Goal: Task Accomplishment & Management: Use online tool/utility

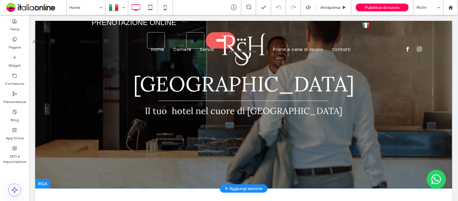
scroll to position [60, 0]
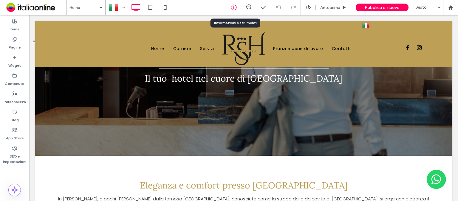
click at [228, 5] on div at bounding box center [233, 7] width 15 height 6
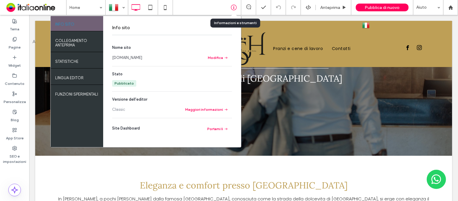
click at [231, 5] on icon at bounding box center [234, 7] width 6 height 6
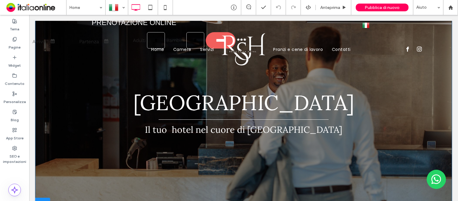
scroll to position [119, 0]
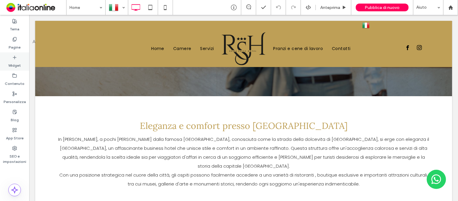
click at [25, 62] on div "Widget" at bounding box center [14, 61] width 29 height 18
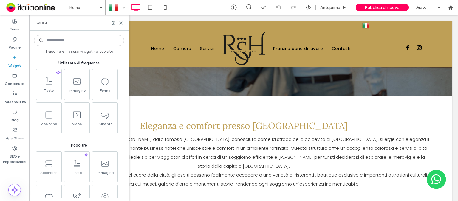
click at [76, 41] on input at bounding box center [79, 40] width 90 height 11
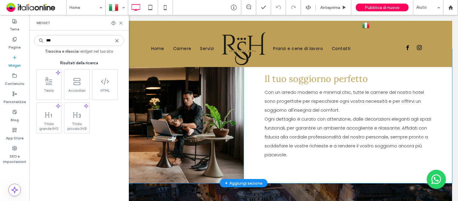
scroll to position [626, 0]
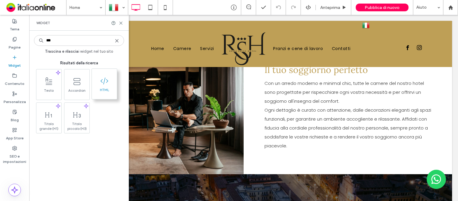
type input "***"
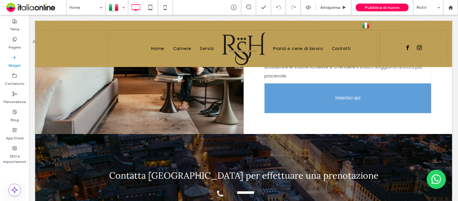
scroll to position [700, 0]
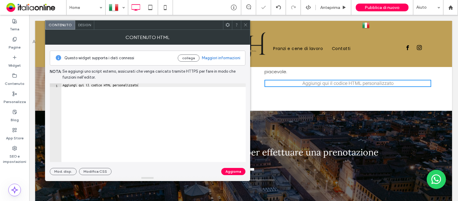
type textarea "**********"
click at [144, 84] on div "Aggiungi qui il codice HTML personalizzato" at bounding box center [153, 126] width 184 height 86
click at [119, 85] on div at bounding box center [153, 126] width 184 height 86
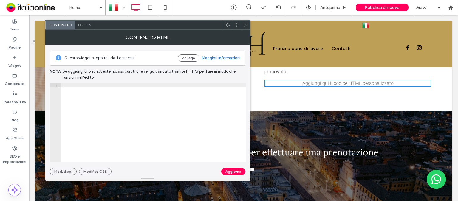
paste textarea "**********"
type textarea "**********"
click at [237, 170] on button "Aggiorna" at bounding box center [233, 171] width 24 height 7
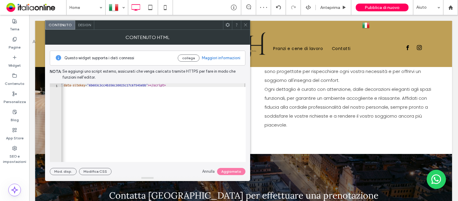
scroll to position [610, 0]
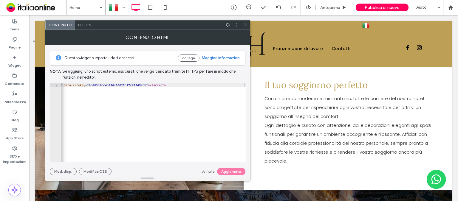
drag, startPoint x: 247, startPoint y: 23, endPoint x: 225, endPoint y: 23, distance: 22.0
click at [247, 23] on icon at bounding box center [245, 25] width 4 height 4
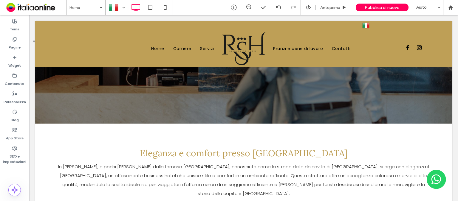
scroll to position [0, 0]
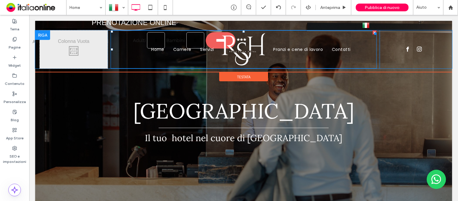
click at [240, 38] on img at bounding box center [243, 49] width 47 height 34
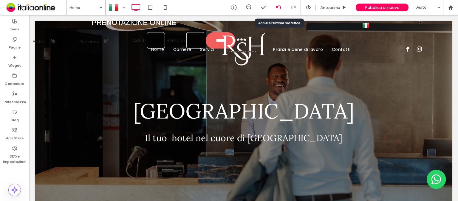
click at [280, 7] on use at bounding box center [278, 7] width 5 height 4
click at [281, 10] on div at bounding box center [278, 7] width 15 height 15
click at [279, 7] on icon at bounding box center [278, 7] width 5 height 5
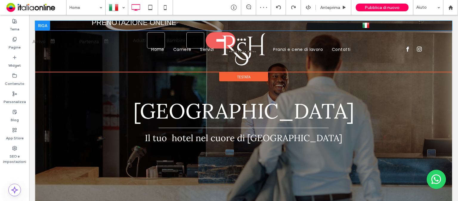
click at [183, 28] on div "Italiano it English en Click To Paste" at bounding box center [243, 26] width 416 height 10
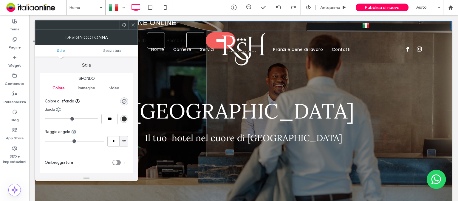
click at [131, 24] on icon at bounding box center [133, 25] width 4 height 4
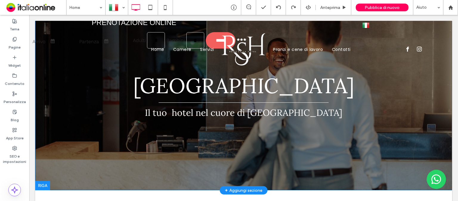
scroll to position [60, 0]
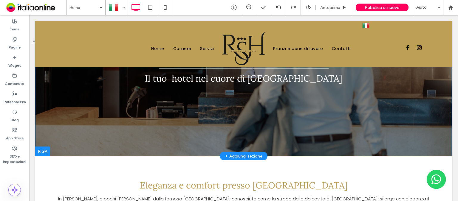
click at [140, 137] on header "[GEOGRAPHIC_DATA] Il tuo hotel nel cuore di [GEOGRAPHIC_DATA] Prenotazione onli…" at bounding box center [243, 58] width 416 height 195
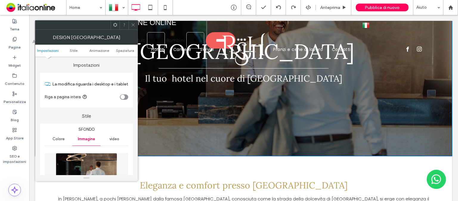
scroll to position [0, 0]
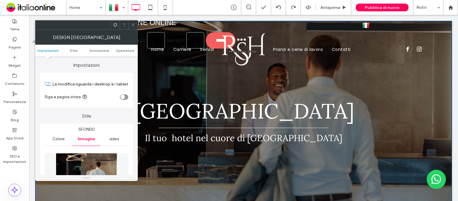
click at [134, 24] on use at bounding box center [132, 25] width 3 height 3
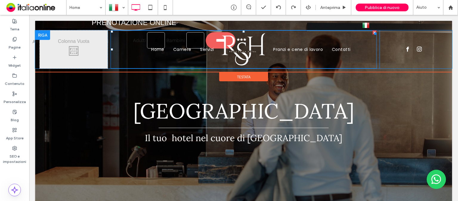
scroll to position [30, 0]
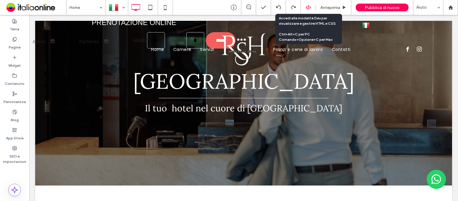
click at [309, 9] on icon at bounding box center [307, 7] width 5 height 5
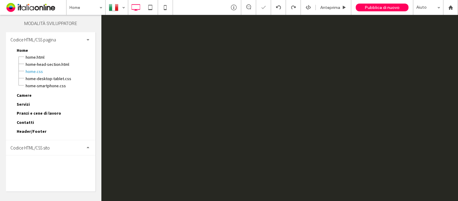
scroll to position [0, 0]
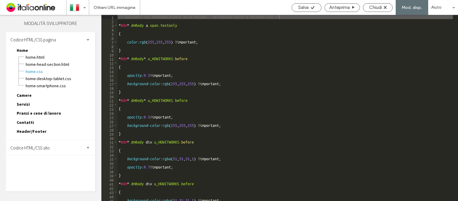
click at [44, 145] on span "Codice HTML/CSS sito" at bounding box center [29, 148] width 39 height 6
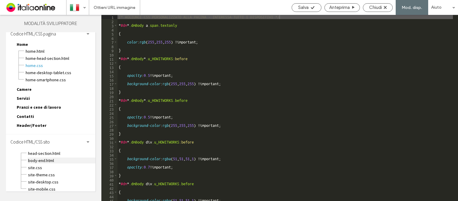
scroll to position [7, 0]
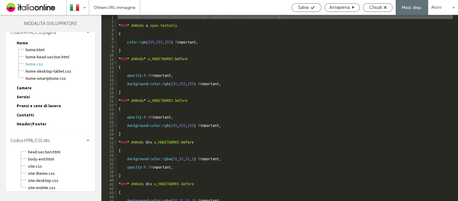
drag, startPoint x: 38, startPoint y: 149, endPoint x: 95, endPoint y: 157, distance: 57.1
click at [38, 149] on span "head-section.html" at bounding box center [62, 152] width 68 height 6
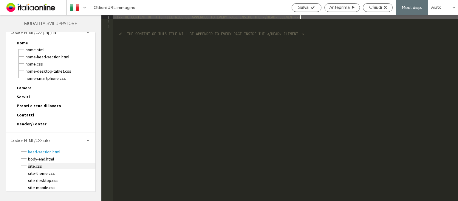
drag, startPoint x: 38, startPoint y: 156, endPoint x: 42, endPoint y: 162, distance: 7.3
click at [38, 156] on span "body-end.html" at bounding box center [62, 159] width 68 height 6
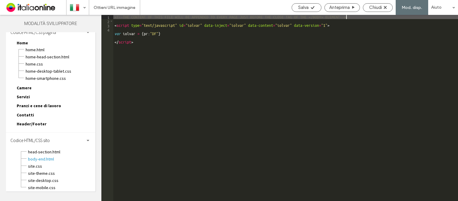
drag, startPoint x: 226, startPoint y: 89, endPoint x: 177, endPoint y: 76, distance: 50.5
click at [226, 89] on div "<!-- THE CONTENT OF THIS FILE WILL BE APPENDED TO EVERY PAGE JUST BEFORE THE CL…" at bounding box center [285, 112] width 344 height 195
type textarea "*********"
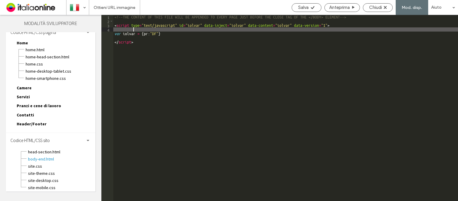
click at [130, 62] on div "<!-- THE CONTENT OF THIS FILE WILL BE APPENDED TO EVERY PAGE JUST BEFORE THE CL…" at bounding box center [285, 112] width 344 height 195
click at [146, 31] on div "<!-- THE CONTENT OF THIS FILE WILL BE APPENDED TO EVERY PAGE JUST BEFORE THE CL…" at bounding box center [285, 112] width 344 height 195
click at [143, 43] on div "<!-- THE CONTENT OF THIS FILE WILL BE APPENDED TO EVERY PAGE JUST BEFORE THE CL…" at bounding box center [285, 112] width 344 height 195
click at [132, 44] on div "<!-- THE CONTENT OF THIS FILE WILL BE APPENDED TO EVERY PAGE JUST BEFORE THE CL…" at bounding box center [285, 112] width 344 height 195
click at [132, 43] on div "<!-- THE CONTENT OF THIS FILE WILL BE APPENDED TO EVERY PAGE JUST BEFORE THE CL…" at bounding box center [285, 112] width 344 height 195
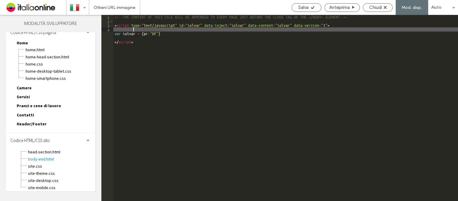
click at [120, 51] on div "<!-- THE CONTENT OF THIS FILE WILL BE APPENDED TO EVERY PAGE JUST BEFORE THE CL…" at bounding box center [285, 112] width 344 height 195
click at [115, 38] on div "<!-- THE CONTENT OF THIS FILE WILL BE APPENDED TO EVERY PAGE JUST BEFORE THE CL…" at bounding box center [285, 112] width 344 height 195
click at [143, 64] on div "<!-- THE CONTENT OF THIS FILE WILL BE APPENDED TO EVERY PAGE JUST BEFORE THE CL…" at bounding box center [285, 112] width 344 height 195
drag, startPoint x: 140, startPoint y: 33, endPoint x: 146, endPoint y: 33, distance: 5.7
click at [140, 33] on div "<!-- THE CONTENT OF THIS FILE WILL BE APPENDED TO EVERY PAGE JUST BEFORE THE CL…" at bounding box center [285, 112] width 344 height 195
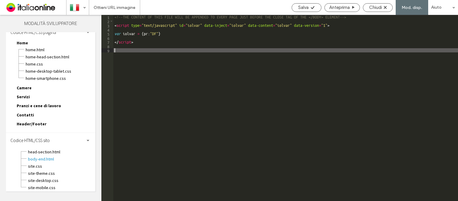
paste textarea "**********"
type textarea "**********"
click at [38, 166] on span "site.css" at bounding box center [62, 166] width 68 height 6
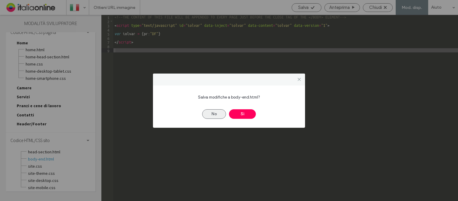
click at [214, 113] on button "No" at bounding box center [214, 114] width 24 height 10
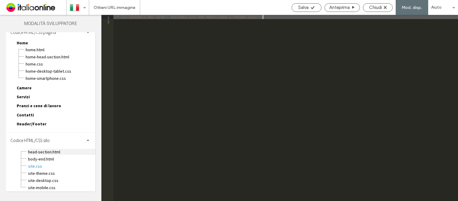
click at [49, 149] on span "head-section.html" at bounding box center [62, 152] width 68 height 6
click at [47, 49] on span "Home.html" at bounding box center [60, 50] width 70 height 6
type textarea "**********"
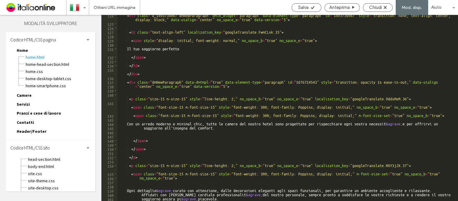
scroll to position [689, 0]
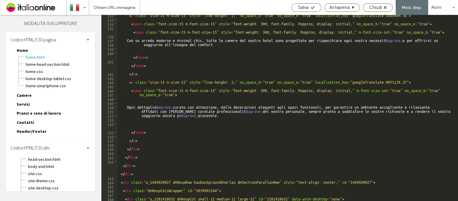
click at [61, 147] on div "Codice HTML/CSS sito" at bounding box center [50, 147] width 89 height 15
drag, startPoint x: 32, startPoint y: 129, endPoint x: 35, endPoint y: 138, distance: 9.4
click at [32, 129] on span "Header/Footer" at bounding box center [32, 131] width 30 height 5
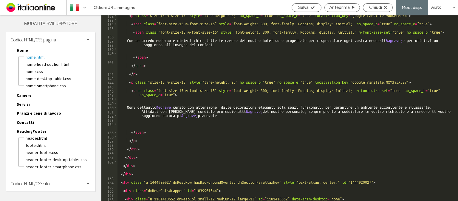
drag, startPoint x: 40, startPoint y: 134, endPoint x: 119, endPoint y: 145, distance: 79.7
click at [41, 135] on span "header.html" at bounding box center [60, 138] width 70 height 6
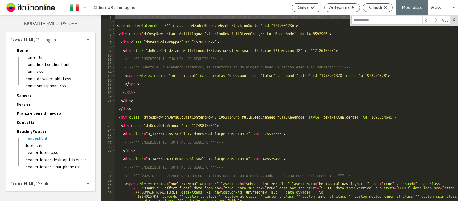
click at [377, 22] on input at bounding box center [386, 20] width 71 height 9
click at [377, 20] on input at bounding box center [386, 20] width 71 height 9
click at [379, 5] on span "Chiudi" at bounding box center [375, 7] width 13 height 5
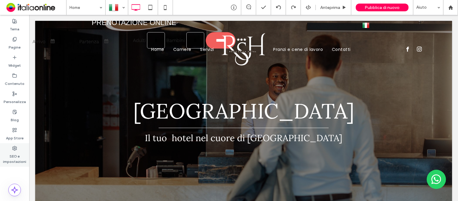
click at [12, 160] on label "SEO e impostazioni" at bounding box center [14, 158] width 29 height 14
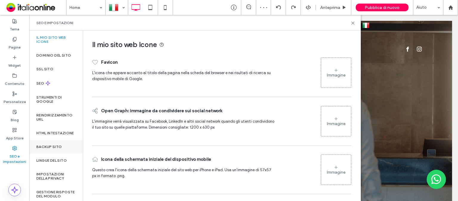
click at [51, 149] on label "Backup sito" at bounding box center [48, 147] width 25 height 4
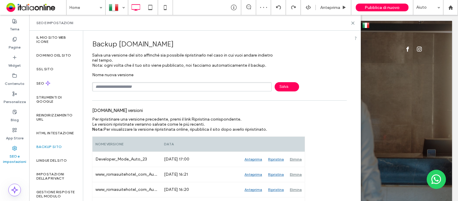
scroll to position [89, 0]
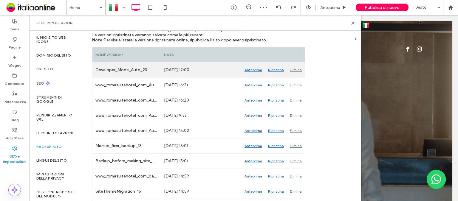
drag, startPoint x: 172, startPoint y: 70, endPoint x: 146, endPoint y: 68, distance: 25.4
click at [149, 68] on div "Developer_Mode_Auto_23 [DATE] 17:00 Anteprima Ripristina Elimina" at bounding box center [198, 70] width 212 height 15
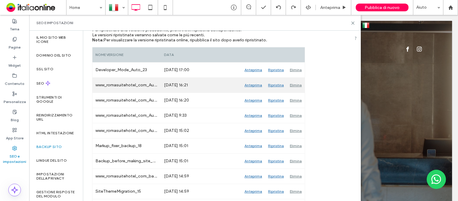
click at [255, 83] on div "Anteprima" at bounding box center [253, 85] width 24 height 15
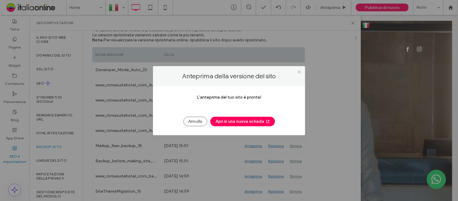
click at [234, 123] on button "Apri in una nuova scheda" at bounding box center [242, 122] width 65 height 10
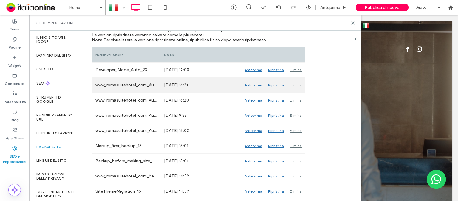
click at [278, 83] on div "Ripristina" at bounding box center [276, 85] width 22 height 15
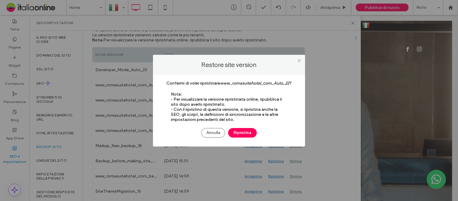
drag, startPoint x: 249, startPoint y: 135, endPoint x: 228, endPoint y: 13, distance: 123.8
click at [249, 135] on button "Ripristina" at bounding box center [242, 133] width 29 height 10
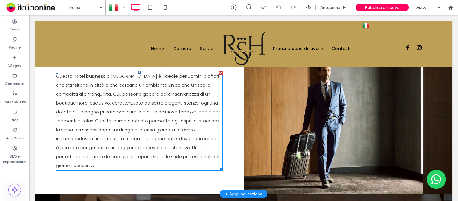
scroll to position [387, 0]
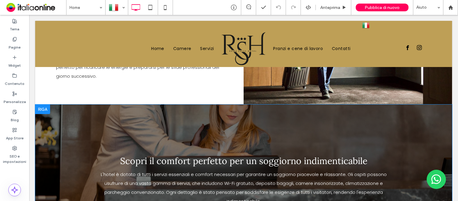
click at [45, 105] on div at bounding box center [42, 110] width 15 height 10
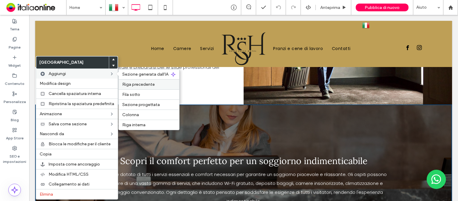
click at [149, 84] on span "Riga precedente" at bounding box center [138, 84] width 32 height 5
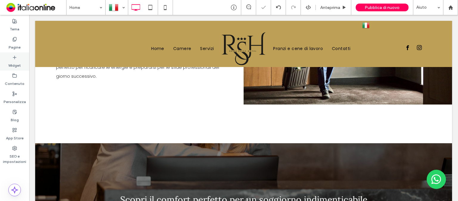
click at [10, 66] on label "Widget" at bounding box center [14, 64] width 13 height 8
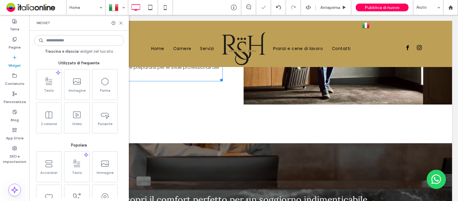
click at [70, 42] on input at bounding box center [79, 40] width 90 height 11
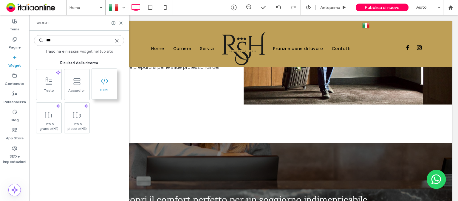
type input "***"
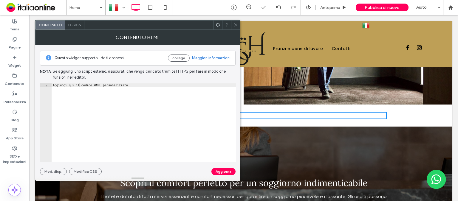
click at [79, 84] on div "Aggiungi qui il codice HTML personalizzato" at bounding box center [144, 126] width 184 height 86
paste textarea "**********"
type textarea "**********"
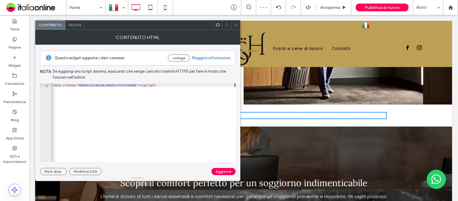
scroll to position [0, 99]
drag, startPoint x: 228, startPoint y: 169, endPoint x: 224, endPoint y: 171, distance: 4.8
click at [228, 169] on button "Aggiorna" at bounding box center [223, 171] width 24 height 7
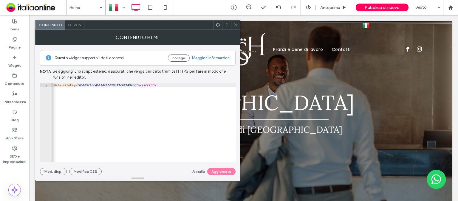
scroll to position [0, 0]
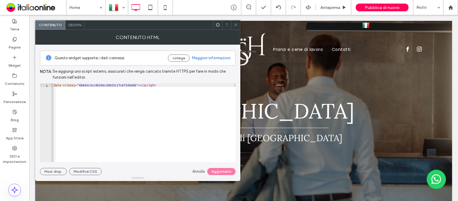
click at [233, 22] on div at bounding box center [235, 25] width 9 height 9
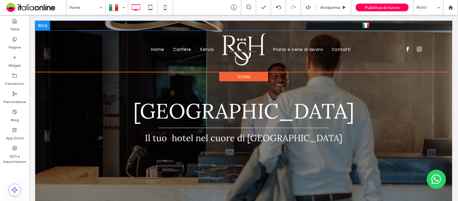
click at [158, 26] on div "Italiano it English en Click To Paste" at bounding box center [243, 26] width 416 height 10
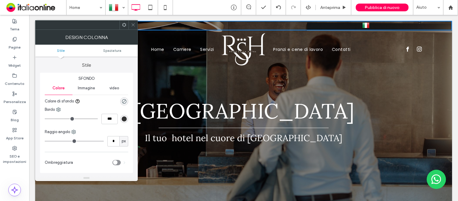
click at [132, 25] on icon at bounding box center [133, 25] width 4 height 4
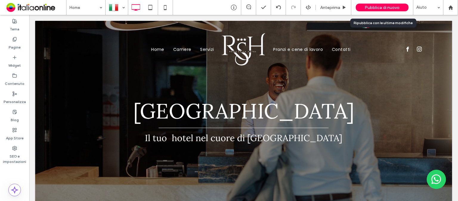
click at [385, 6] on span "Pubblica di nuovo" at bounding box center [381, 7] width 35 height 5
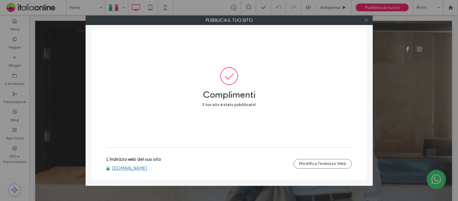
click at [364, 20] on icon at bounding box center [366, 20] width 4 height 4
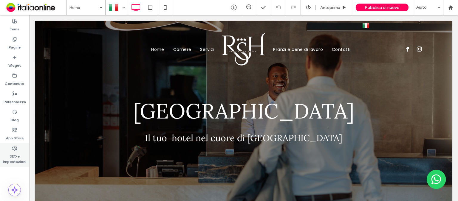
drag, startPoint x: 26, startPoint y: 110, endPoint x: 21, endPoint y: 153, distance: 42.9
click at [21, 153] on label "SEO e impostazioni" at bounding box center [14, 158] width 29 height 14
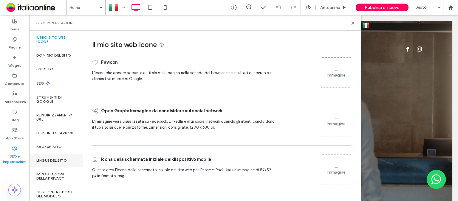
scroll to position [60, 0]
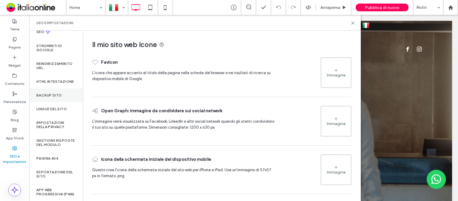
click at [60, 93] on label "Backup sito" at bounding box center [48, 95] width 25 height 4
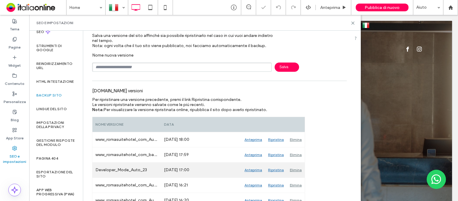
scroll to position [30, 0]
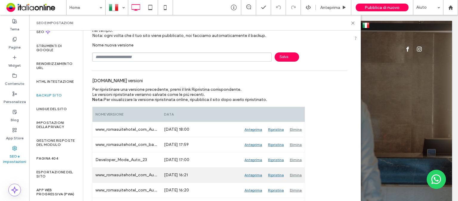
click at [270, 174] on div "Ripristina" at bounding box center [276, 175] width 22 height 15
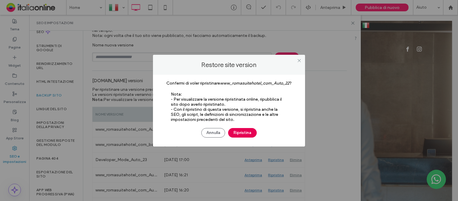
click at [248, 130] on button "Ripristina" at bounding box center [242, 133] width 29 height 10
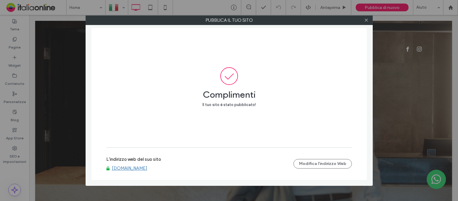
drag, startPoint x: 366, startPoint y: 21, endPoint x: 365, endPoint y: 25, distance: 3.9
click at [366, 21] on icon at bounding box center [366, 20] width 4 height 4
